Goal: Information Seeking & Learning: Learn about a topic

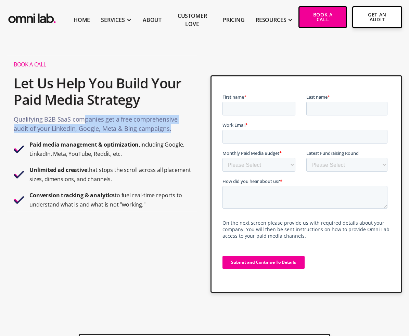
drag, startPoint x: 81, startPoint y: 121, endPoint x: 176, endPoint y: 125, distance: 95.2
click at [176, 125] on p "Qualifying B2B SaaS companies get a free comprehensive audit of your LinkedIn, …" at bounding box center [103, 126] width 178 height 22
click at [177, 128] on p "Qualifying B2B SaaS companies get a free comprehensive audit of your LinkedIn, …" at bounding box center [103, 126] width 178 height 22
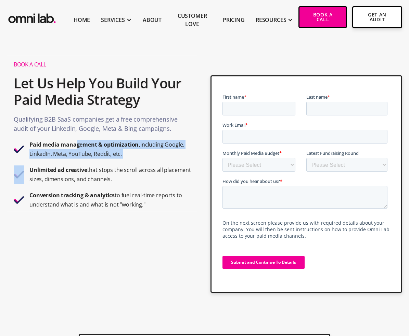
drag, startPoint x: 77, startPoint y: 146, endPoint x: 99, endPoint y: 162, distance: 27.4
click at [99, 162] on div "Paid media management & optimization, including Google, LinkedIn, Meta, YouTube…" at bounding box center [103, 174] width 178 height 76
click at [136, 157] on div "Paid media management & optimization, including Google, LinkedIn, Meta, YouTube…" at bounding box center [110, 149] width 162 height 18
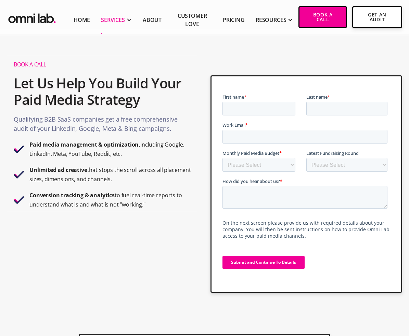
click at [114, 21] on div "SERVICES" at bounding box center [113, 20] width 24 height 8
click at [156, 19] on link "About" at bounding box center [152, 20] width 19 height 8
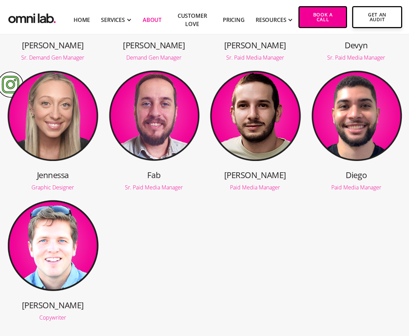
scroll to position [371, 0]
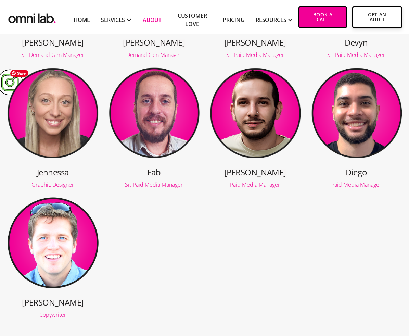
click at [65, 117] on img at bounding box center [53, 112] width 92 height 92
click at [61, 232] on img at bounding box center [53, 242] width 92 height 92
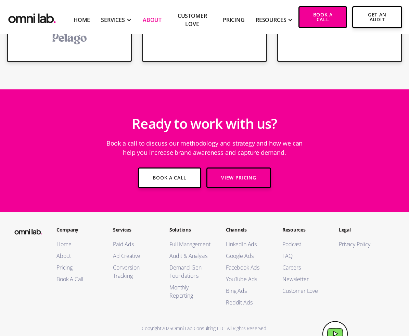
scroll to position [1250, 0]
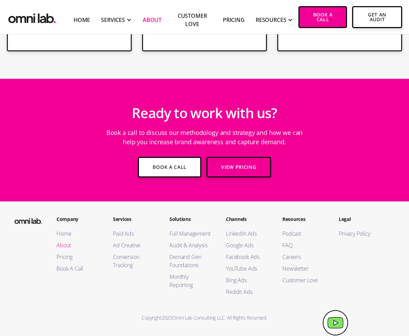
click at [64, 243] on link "About" at bounding box center [77, 245] width 43 height 8
